Goal: Find specific page/section: Find specific page/section

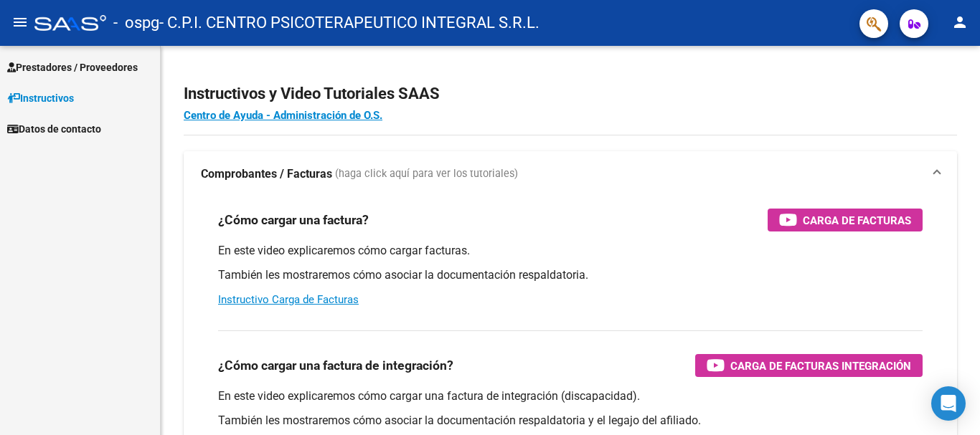
click at [79, 62] on span "Prestadores / Proveedores" at bounding box center [72, 68] width 131 height 16
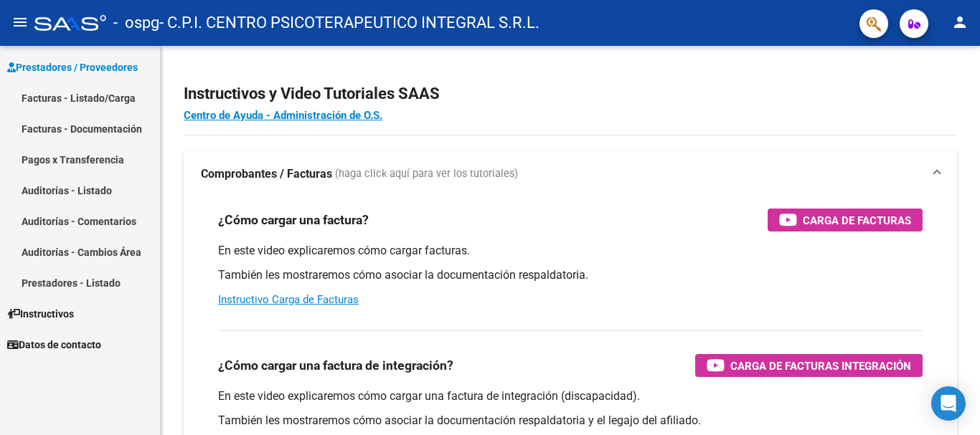
click at [85, 108] on link "Facturas - Listado/Carga" at bounding box center [80, 97] width 160 height 31
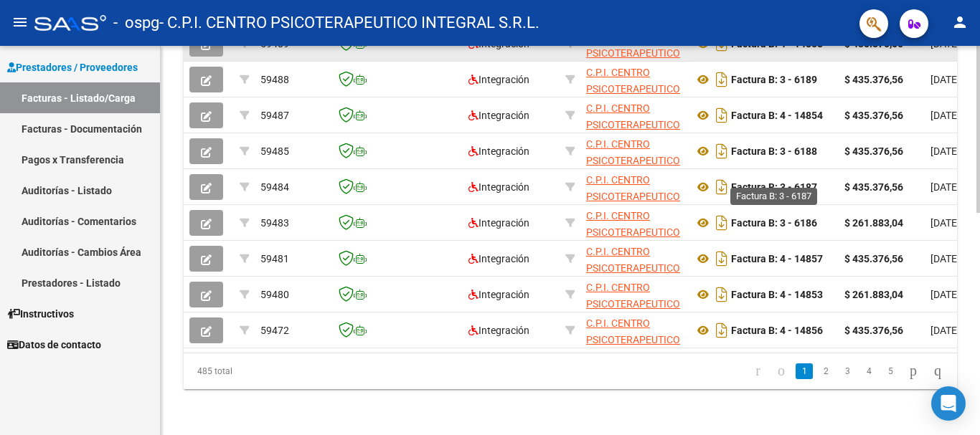
scroll to position [520, 0]
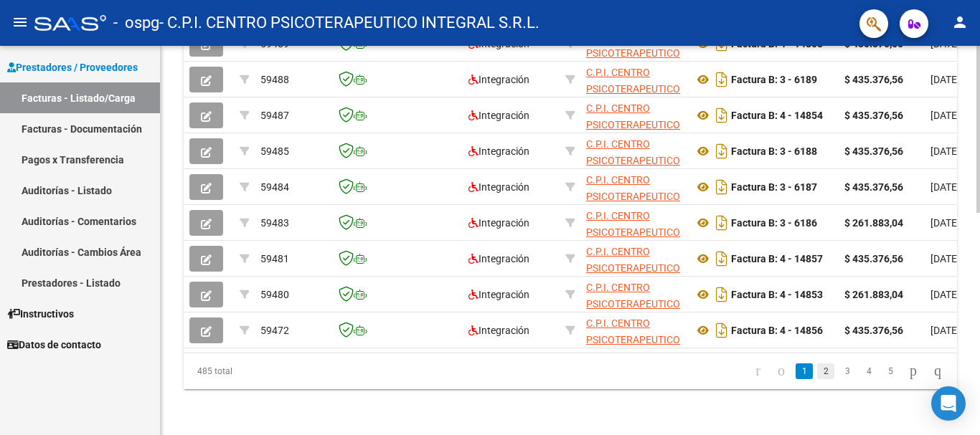
click at [817, 369] on link "2" at bounding box center [825, 372] width 17 height 16
click at [838, 369] on link "3" at bounding box center [846, 372] width 17 height 16
click at [817, 374] on link "2" at bounding box center [825, 372] width 17 height 16
click at [800, 369] on li "1" at bounding box center [804, 371] width 22 height 24
click at [795, 366] on link "1" at bounding box center [803, 372] width 17 height 16
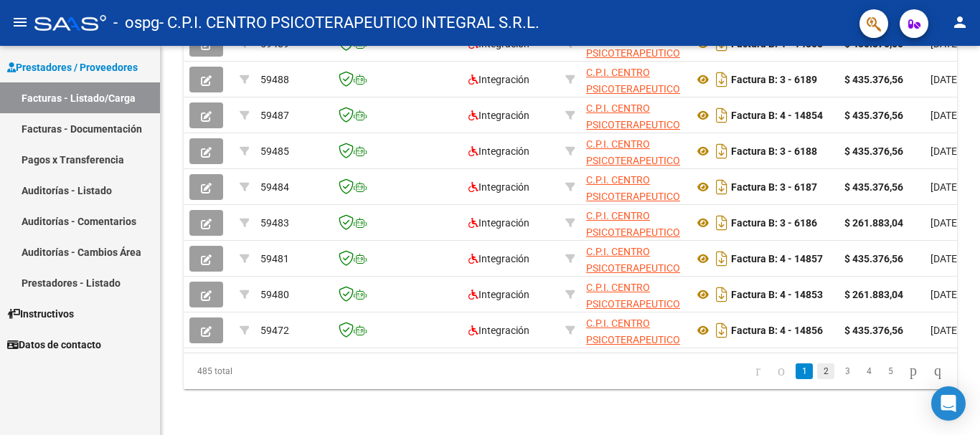
click at [817, 376] on link "2" at bounding box center [825, 372] width 17 height 16
click at [795, 370] on link "1" at bounding box center [803, 372] width 17 height 16
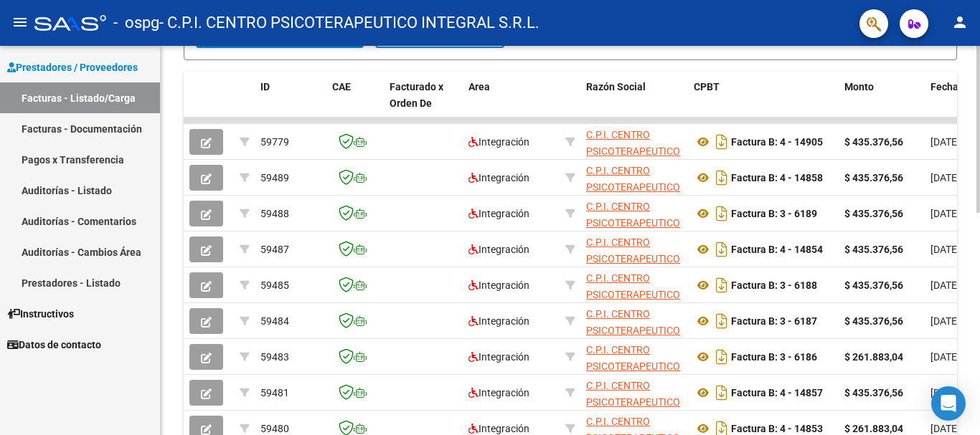
scroll to position [233, 0]
